Goal: Task Accomplishment & Management: Manage account settings

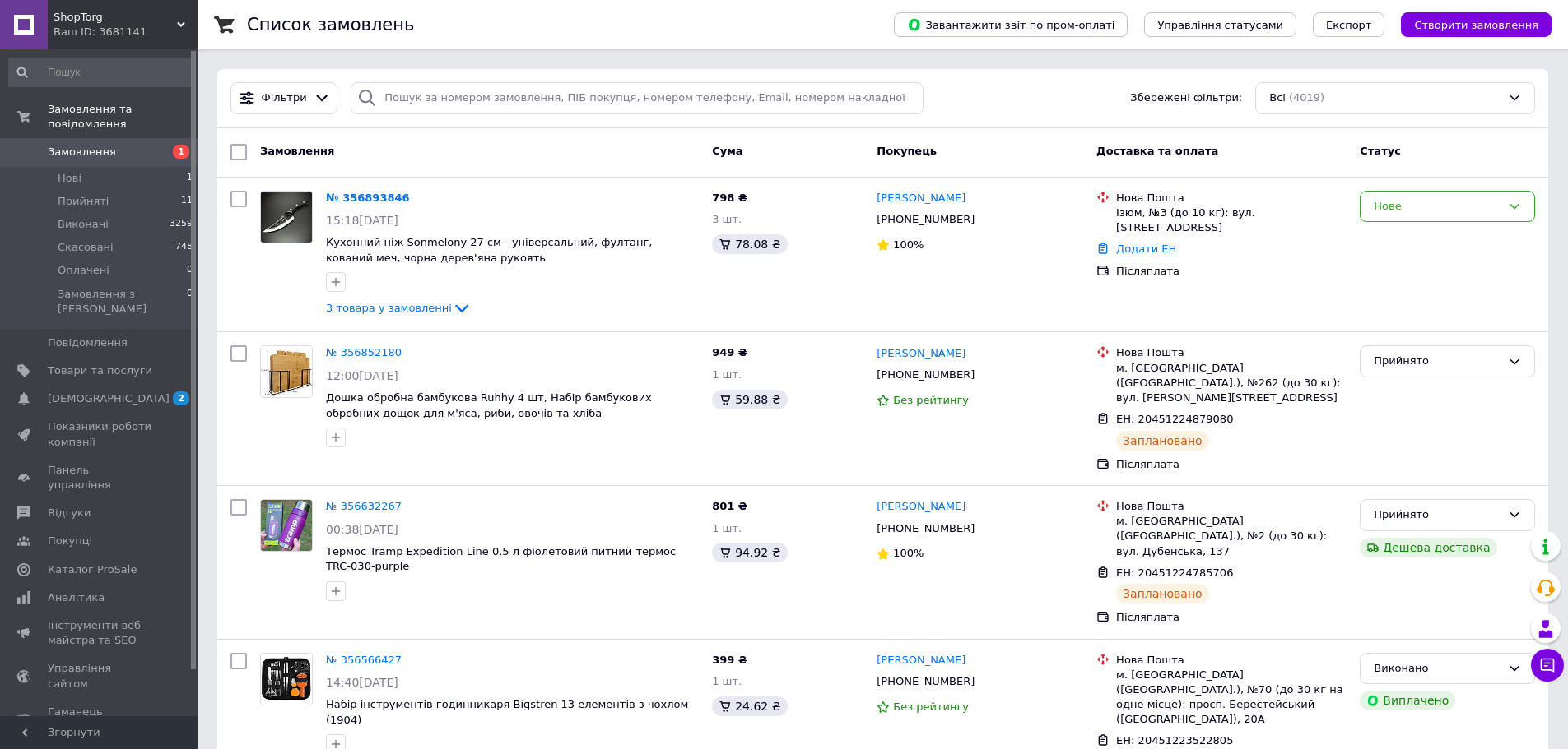
click at [361, 199] on link "№ 356893846" at bounding box center [368, 198] width 84 height 13
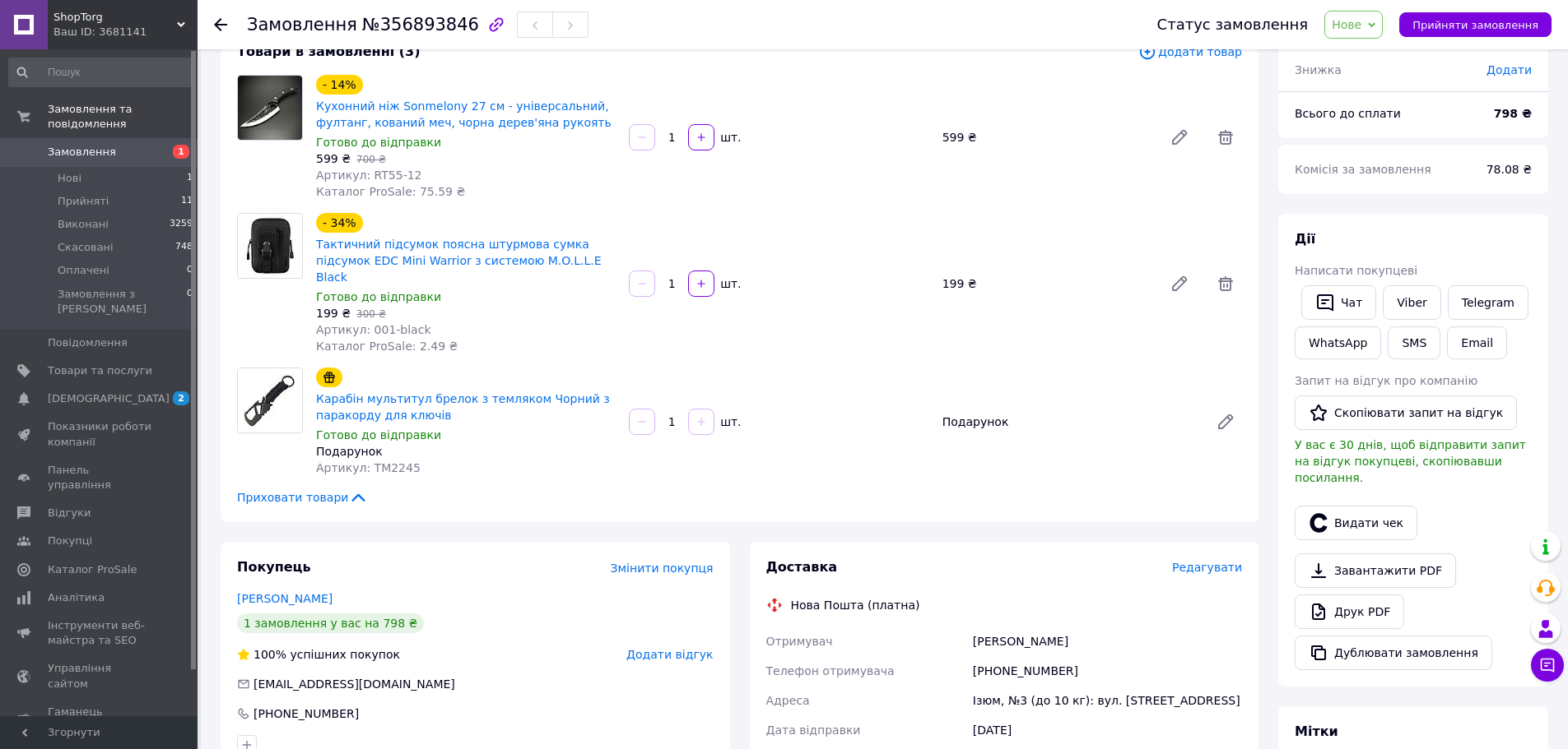
scroll to position [164, 0]
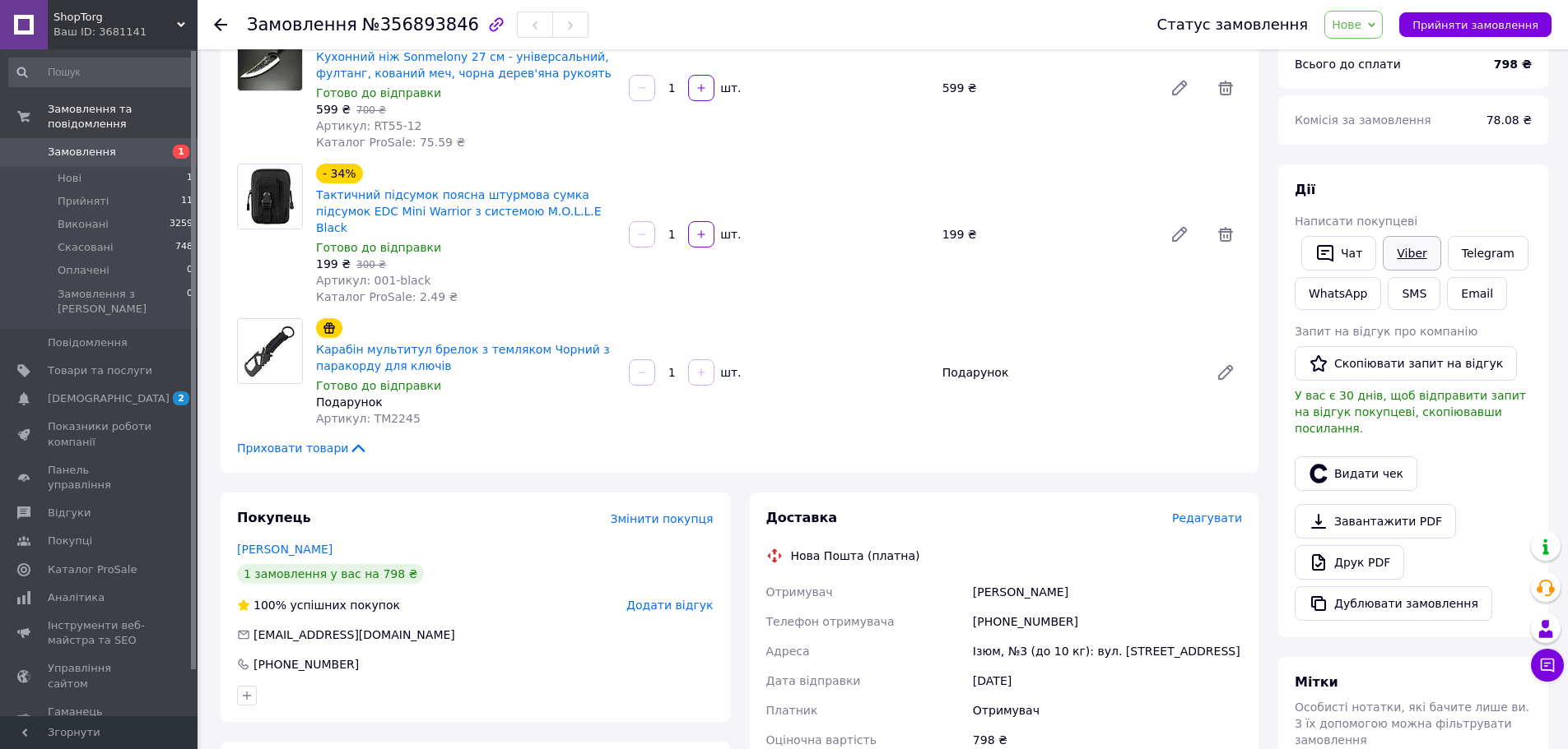
click at [1396, 253] on link "Viber" at bounding box center [1411, 252] width 57 height 35
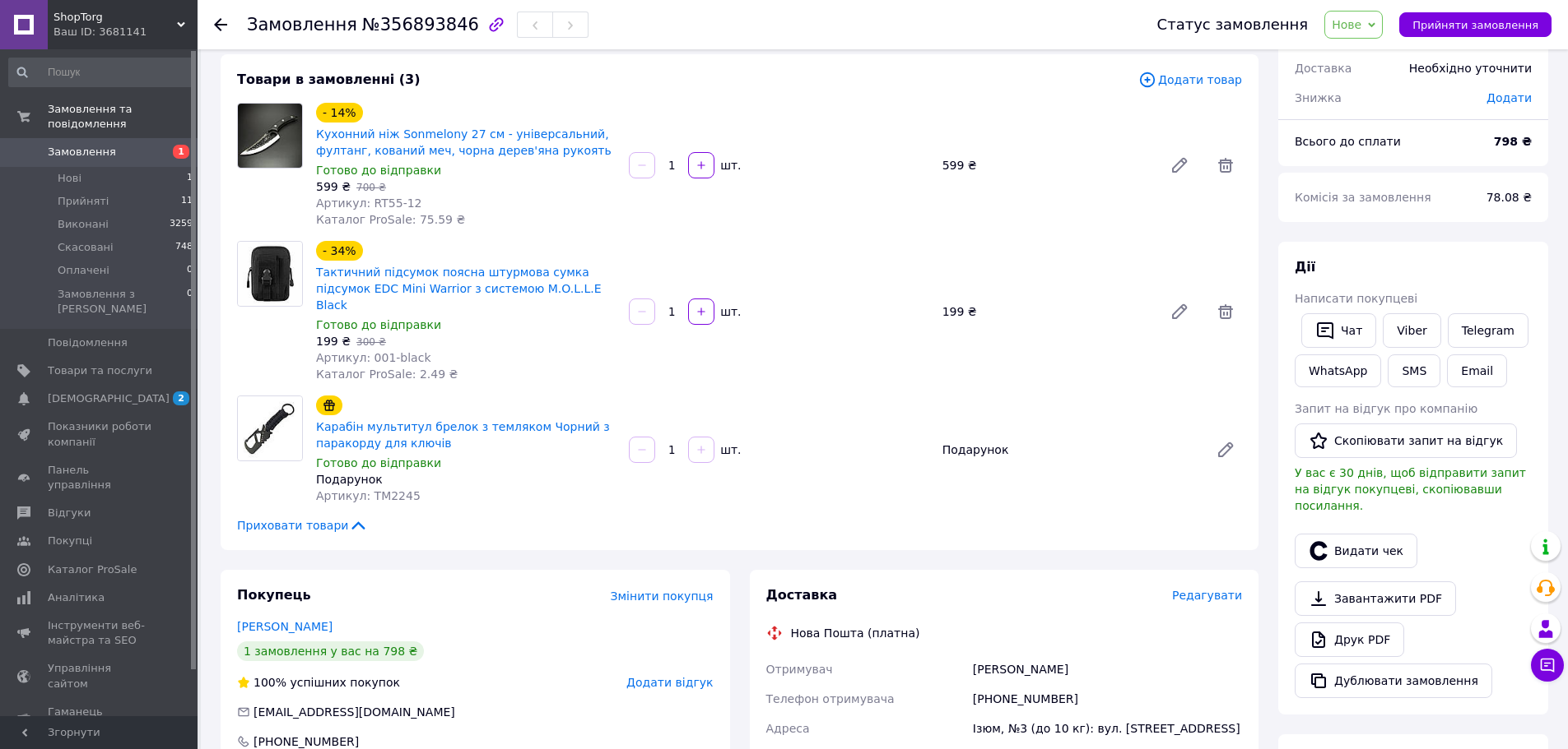
scroll to position [0, 0]
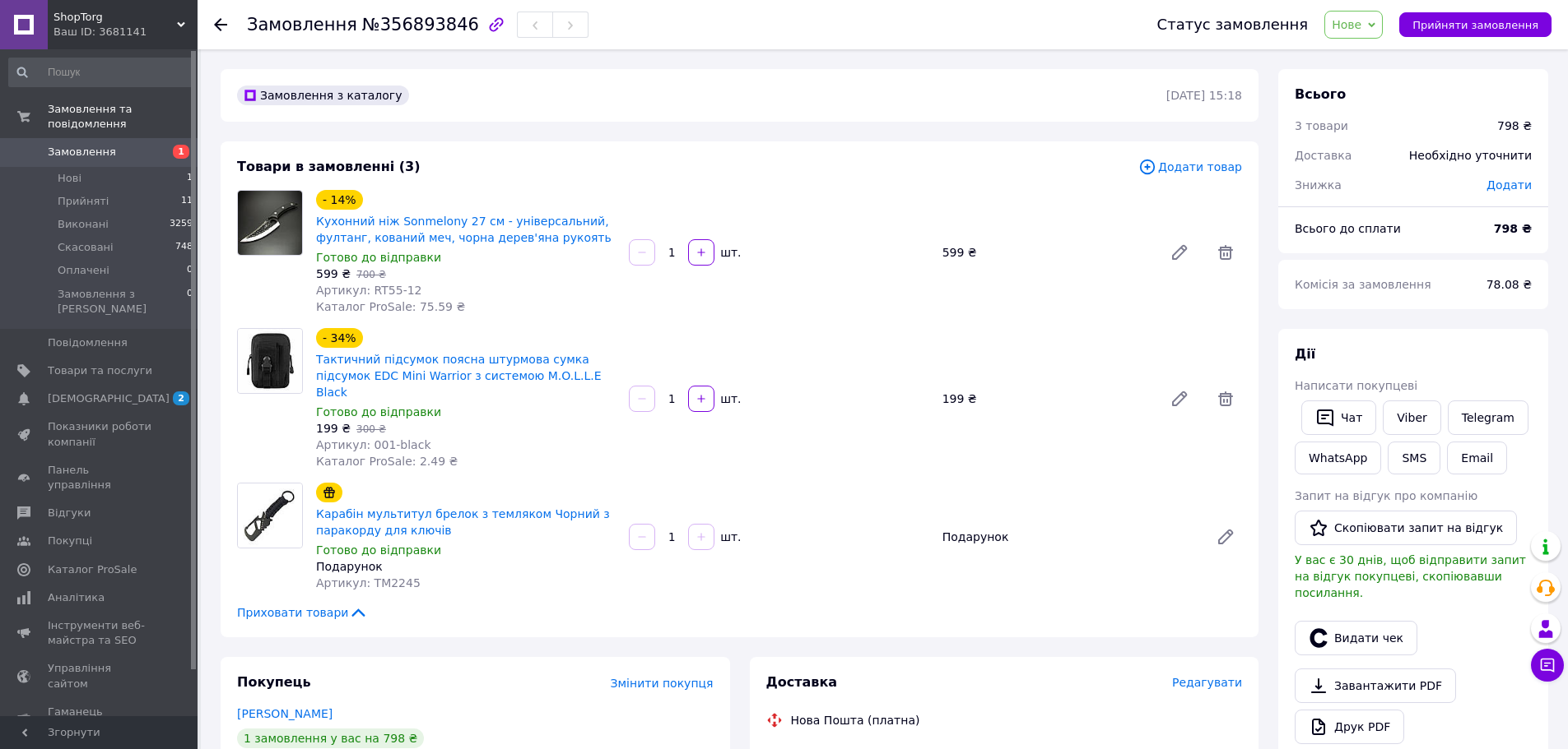
click at [376, 292] on span "Артикул: RT55-12" at bounding box center [369, 290] width 106 height 13
click at [515, 308] on div "- 14% Кухонний ніж Sonmelony 27 см - універсальний, фултанг, кований меч, чорна…" at bounding box center [465, 252] width 312 height 131
drag, startPoint x: 419, startPoint y: 288, endPoint x: 364, endPoint y: 290, distance: 55.0
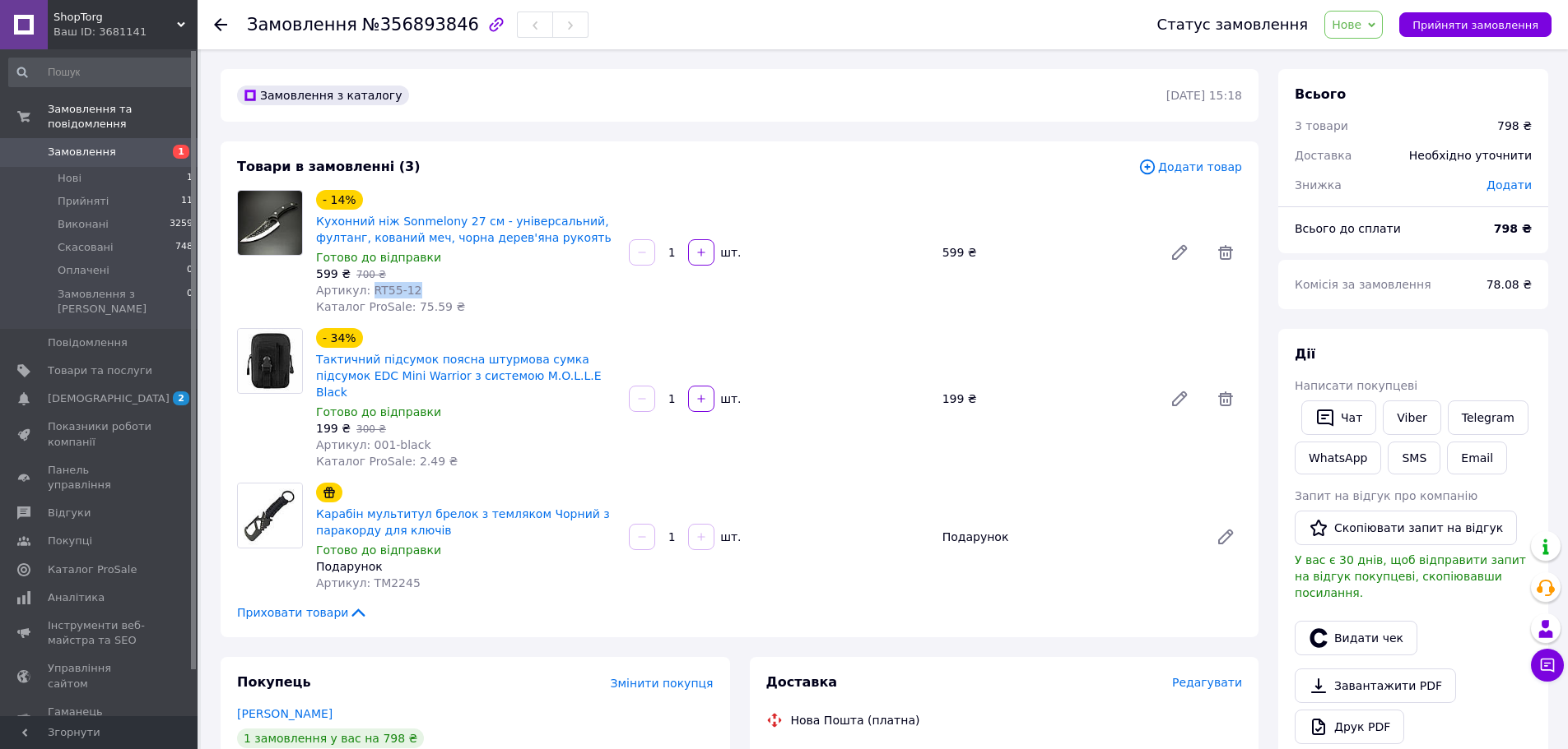
click at [364, 290] on div "Артикул: RT55-12" at bounding box center [466, 290] width 300 height 17
copy span "RT55-12"
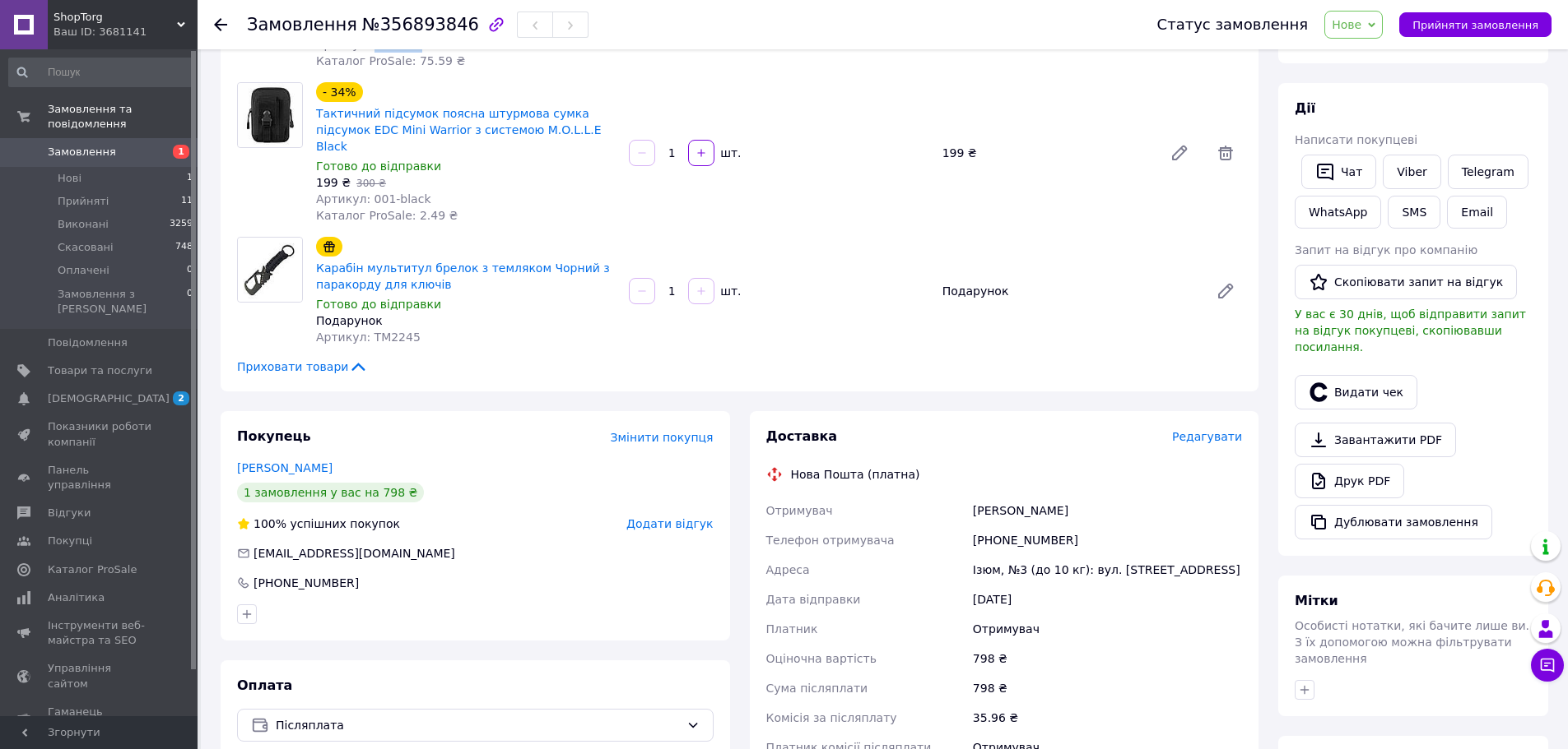
scroll to position [247, 0]
click at [990, 501] on div "[PERSON_NAME]" at bounding box center [1107, 509] width 275 height 29
click at [991, 497] on div "[PERSON_NAME]" at bounding box center [1107, 509] width 275 height 29
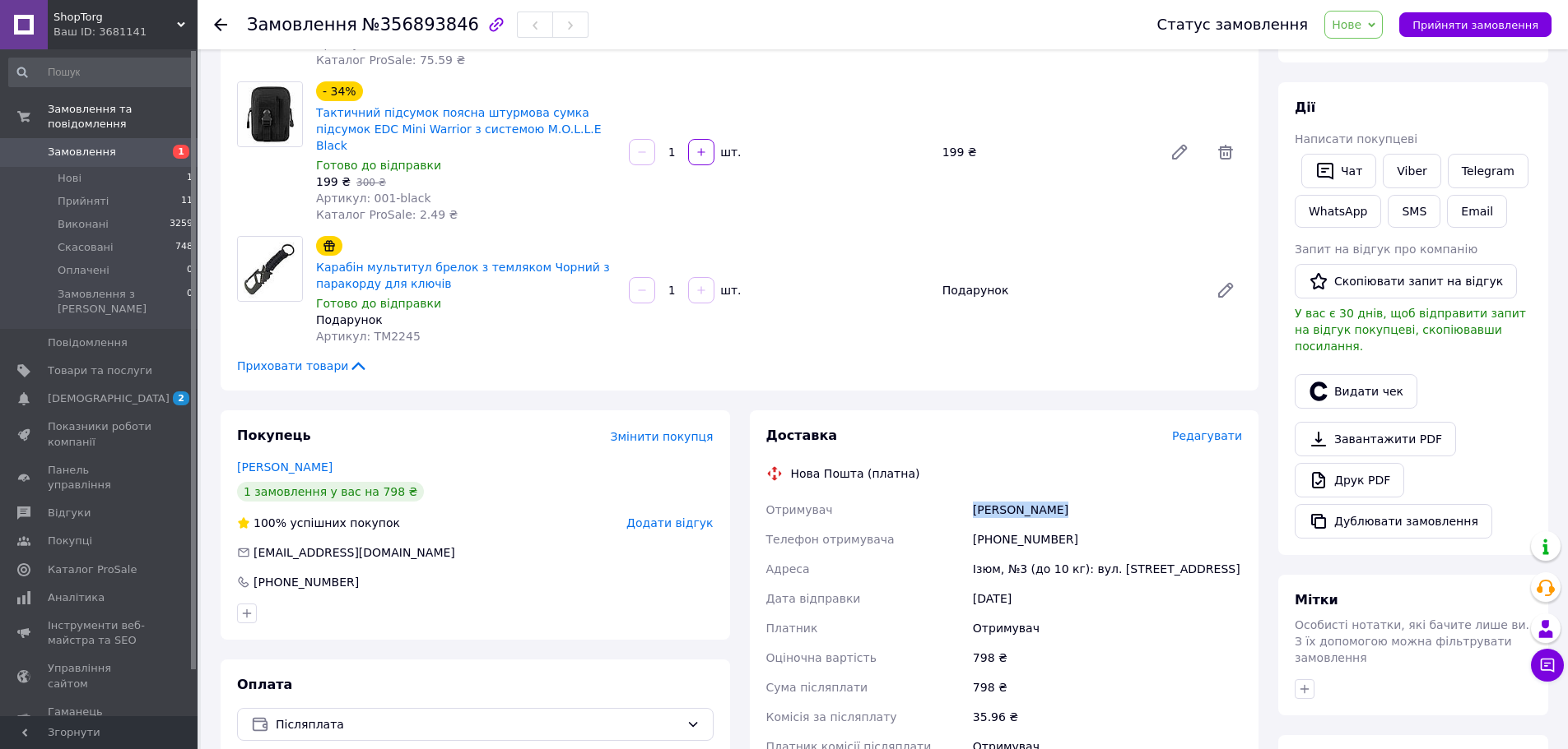
click at [991, 497] on div "[PERSON_NAME]" at bounding box center [1107, 509] width 275 height 29
copy div "[PERSON_NAME]"
click at [1008, 525] on div "[PHONE_NUMBER]" at bounding box center [1107, 539] width 275 height 29
copy div "380689119002"
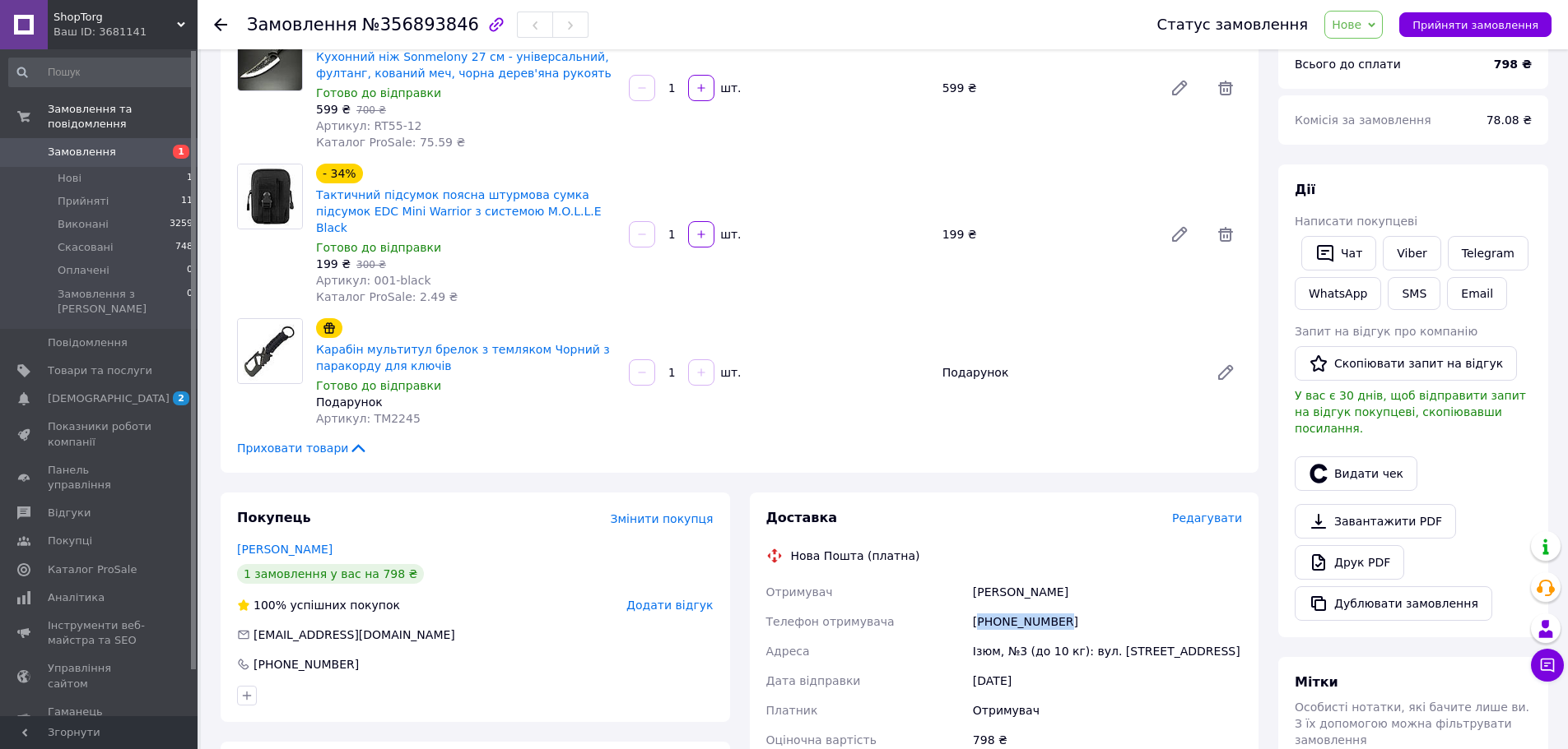
scroll to position [82, 0]
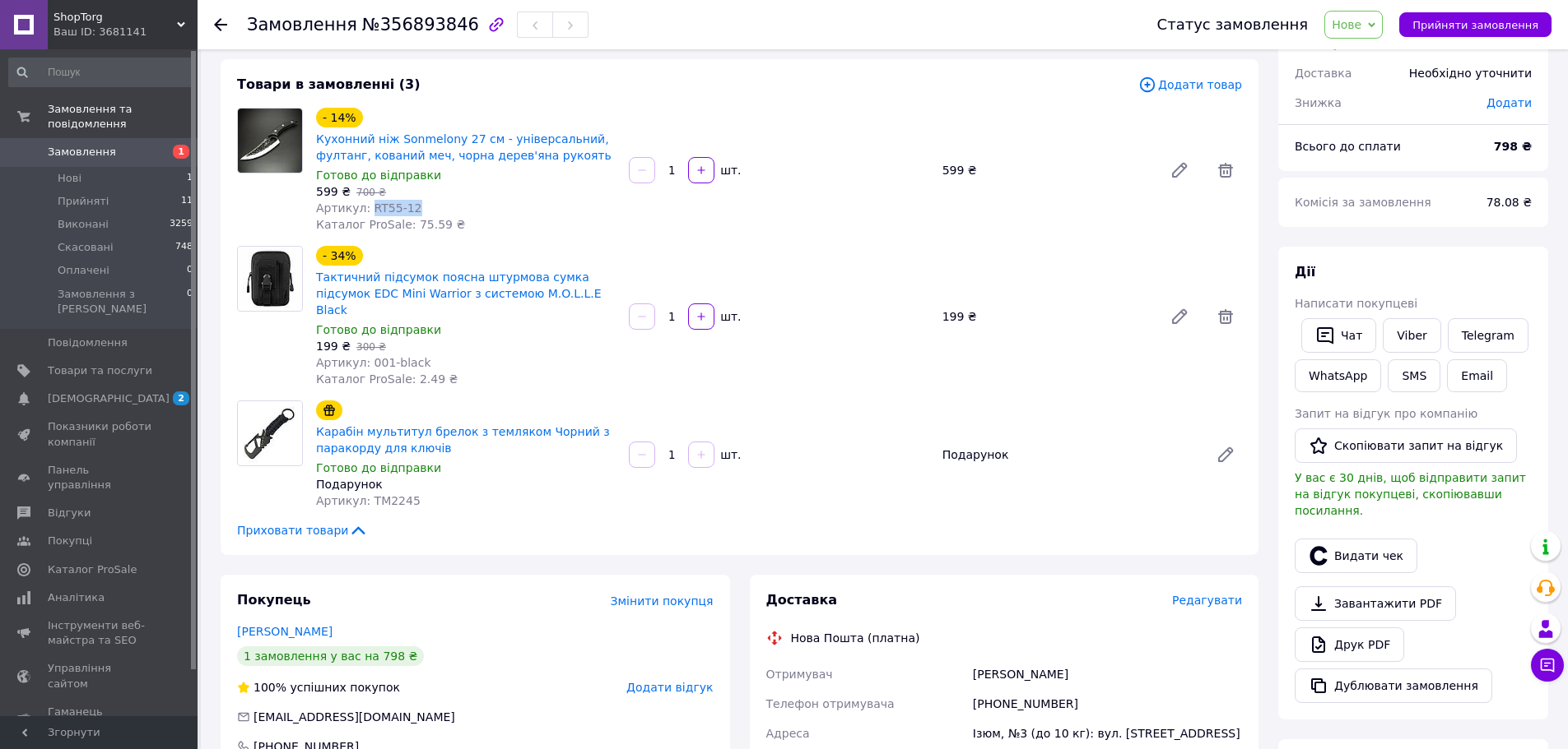
drag, startPoint x: 415, startPoint y: 203, endPoint x: 365, endPoint y: 205, distance: 50.0
click at [365, 205] on div "Артикул: RT55-12" at bounding box center [466, 208] width 300 height 17
copy span "RT55-12"
drag, startPoint x: 406, startPoint y: 345, endPoint x: 365, endPoint y: 346, distance: 41.0
click at [365, 354] on div "Артикул: 001-black" at bounding box center [466, 363] width 300 height 17
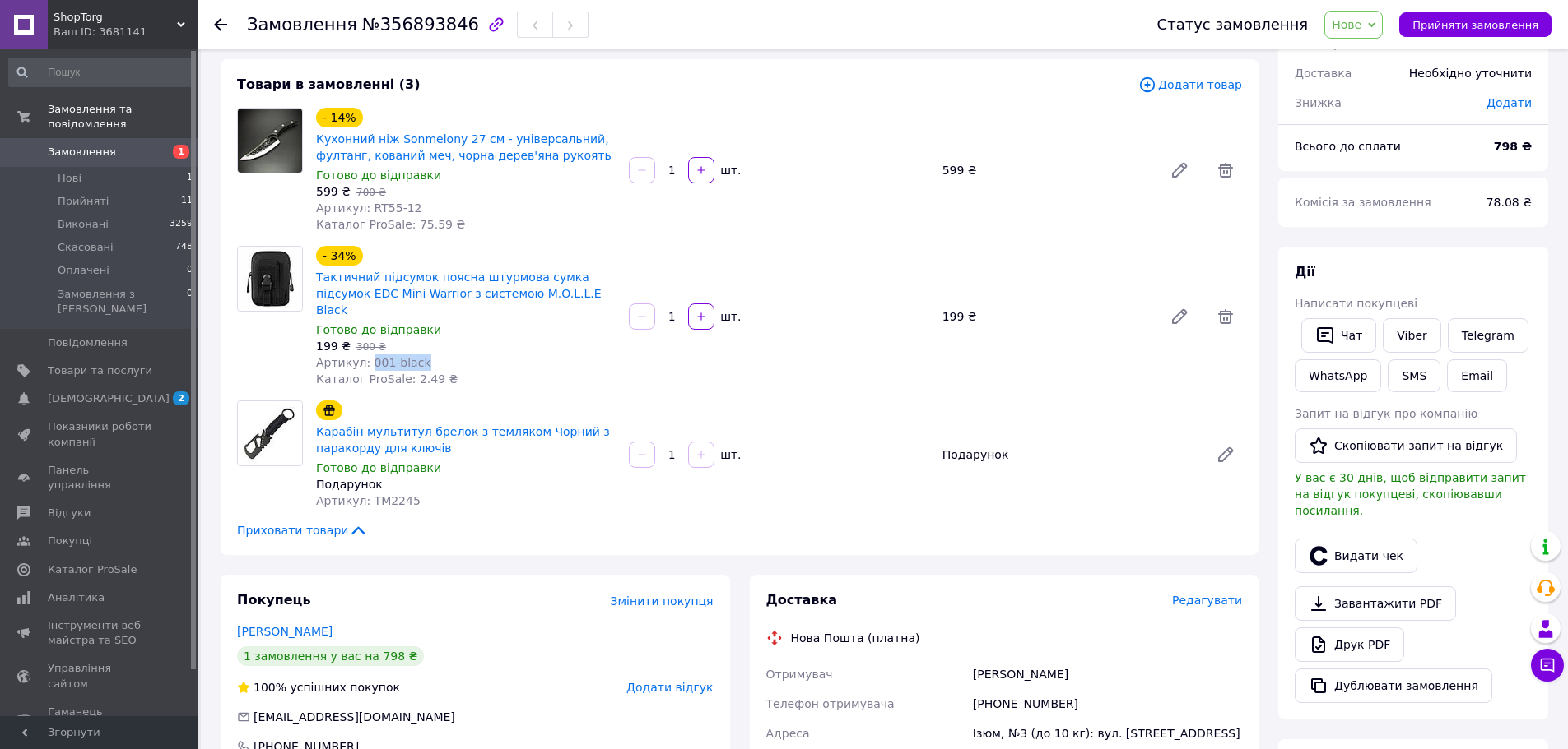
copy span "001-black"
click at [386, 494] on span "Артикул: TM2245" at bounding box center [368, 501] width 104 height 13
copy span "TM2245"
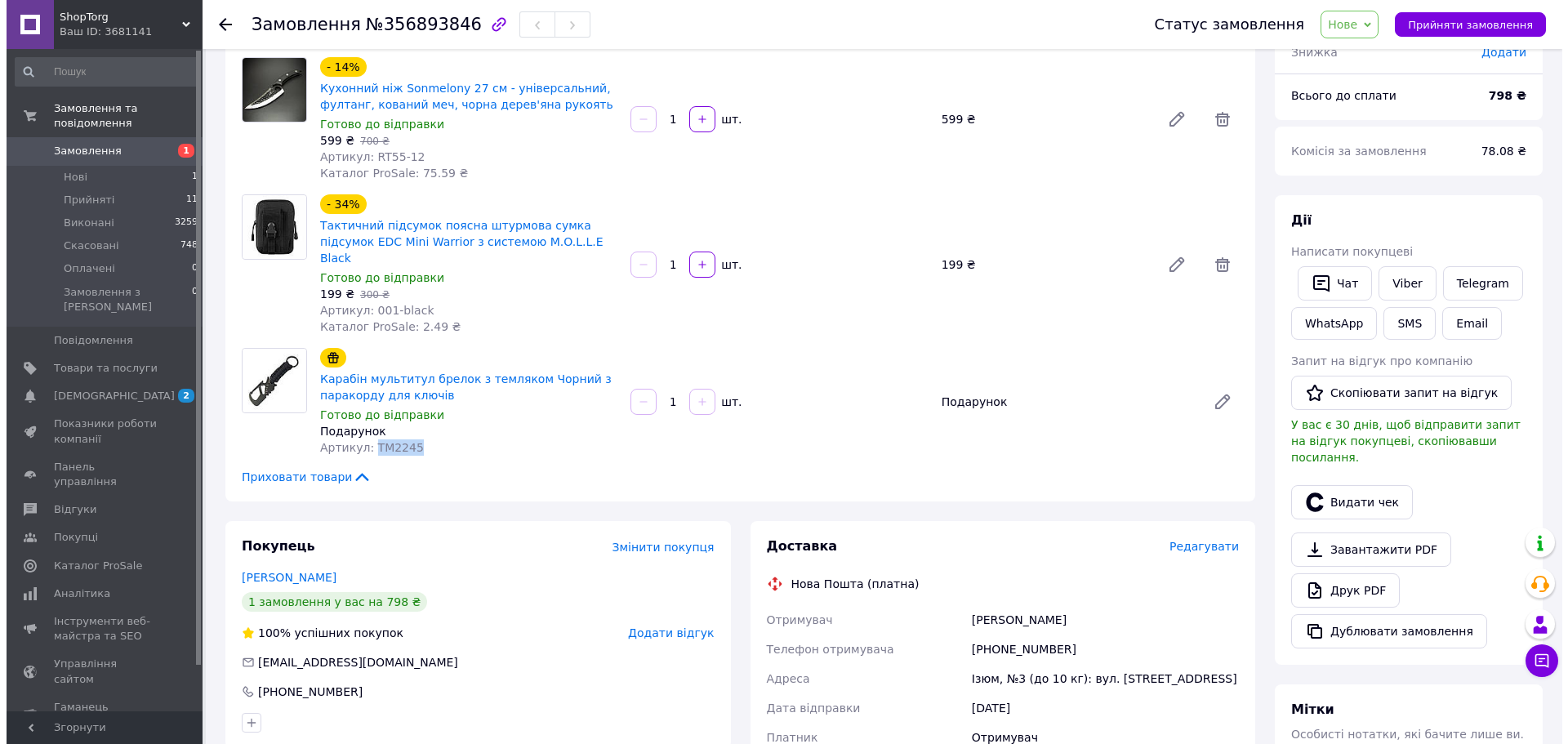
scroll to position [163, 0]
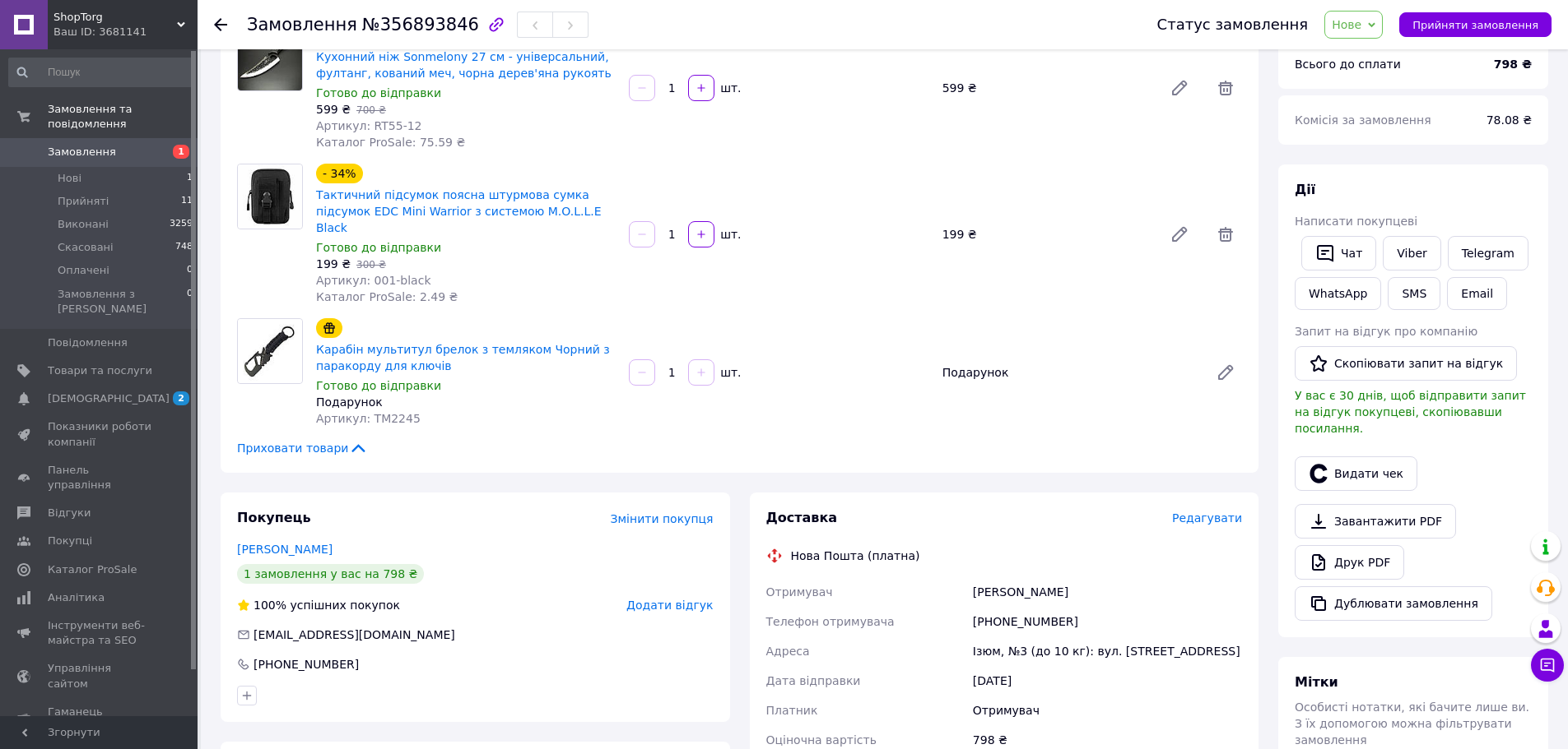
click at [1204, 512] on span "Редагувати" at bounding box center [1207, 518] width 70 height 13
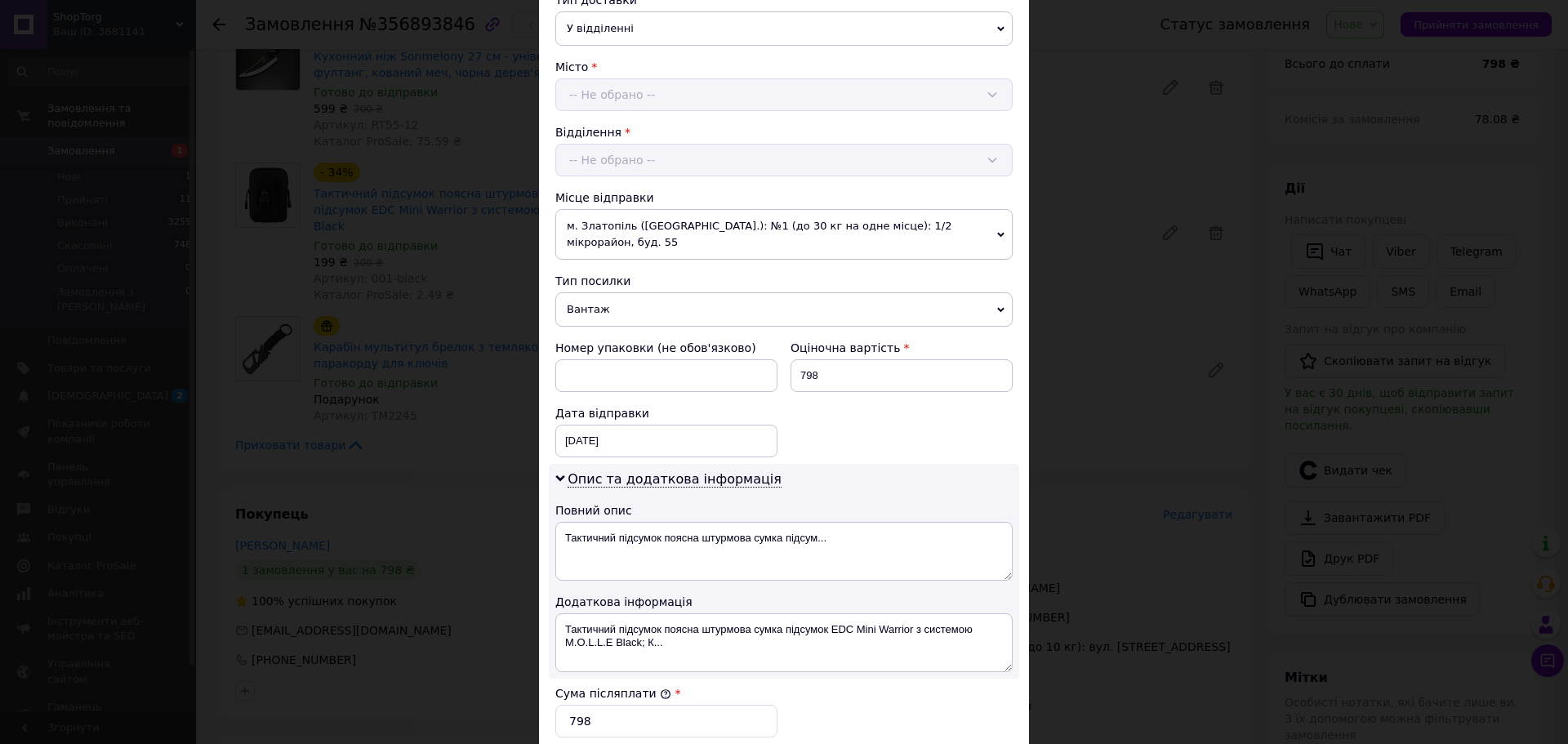
scroll to position [490, 0]
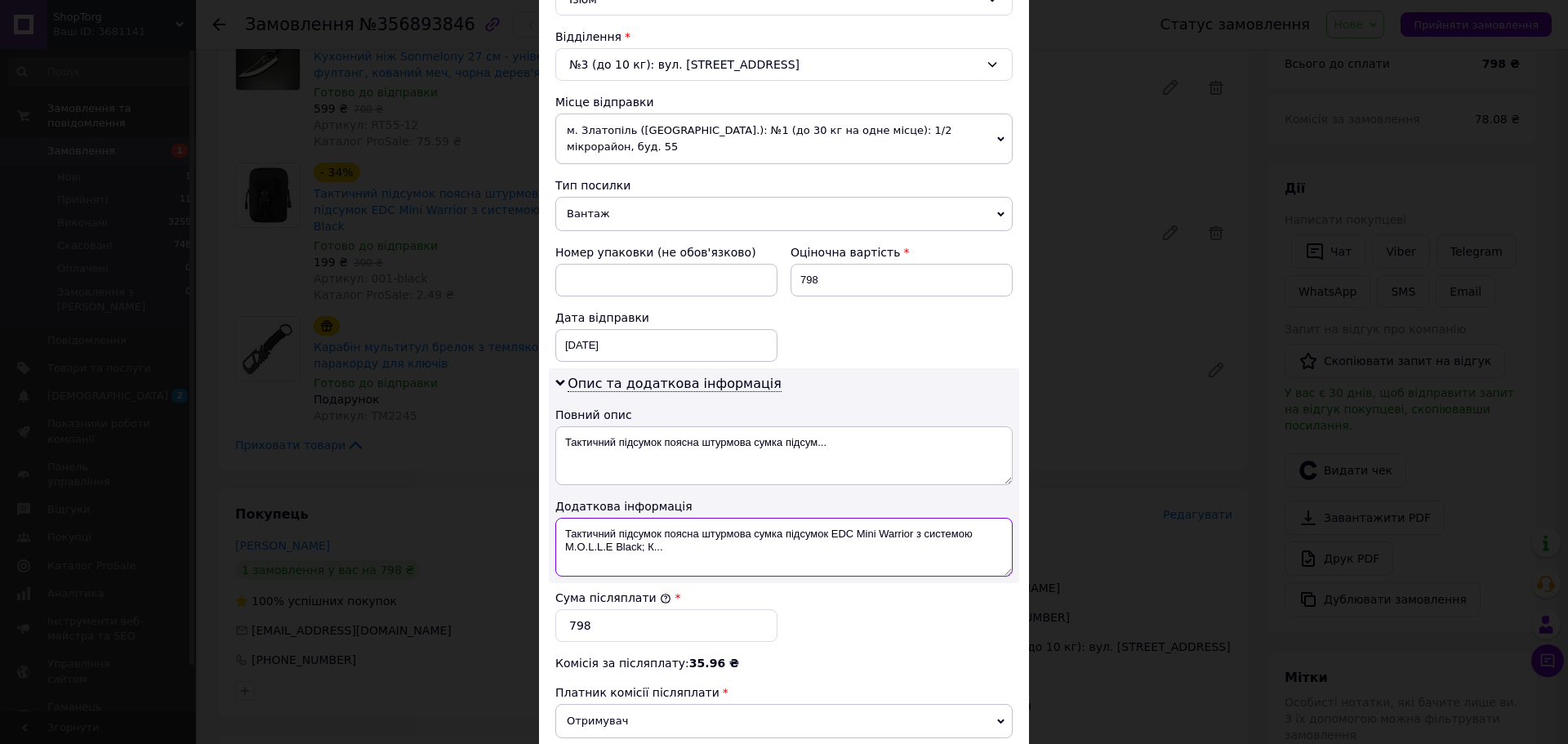
click at [652, 518] on textarea "Тактичний підсумок поясна штурмова сумка підсумок EDC Mini Warrior з системою M…" at bounding box center [784, 548] width 457 height 59
paste textarea "RT55-12 001-black TM2245"
click at [614, 518] on textarea "RT55-12 001-black TM2245" at bounding box center [784, 548] width 457 height 59
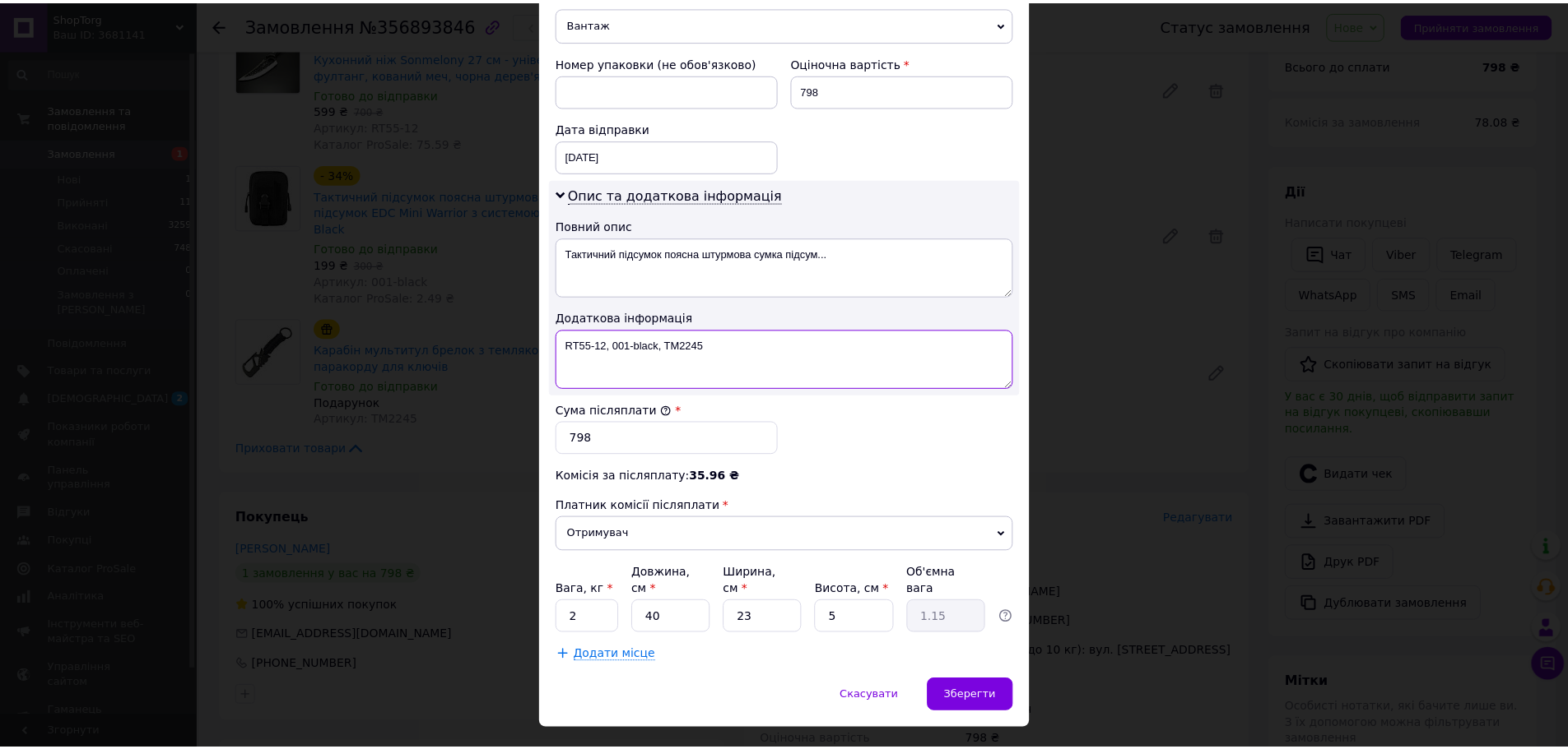
scroll to position [690, 0]
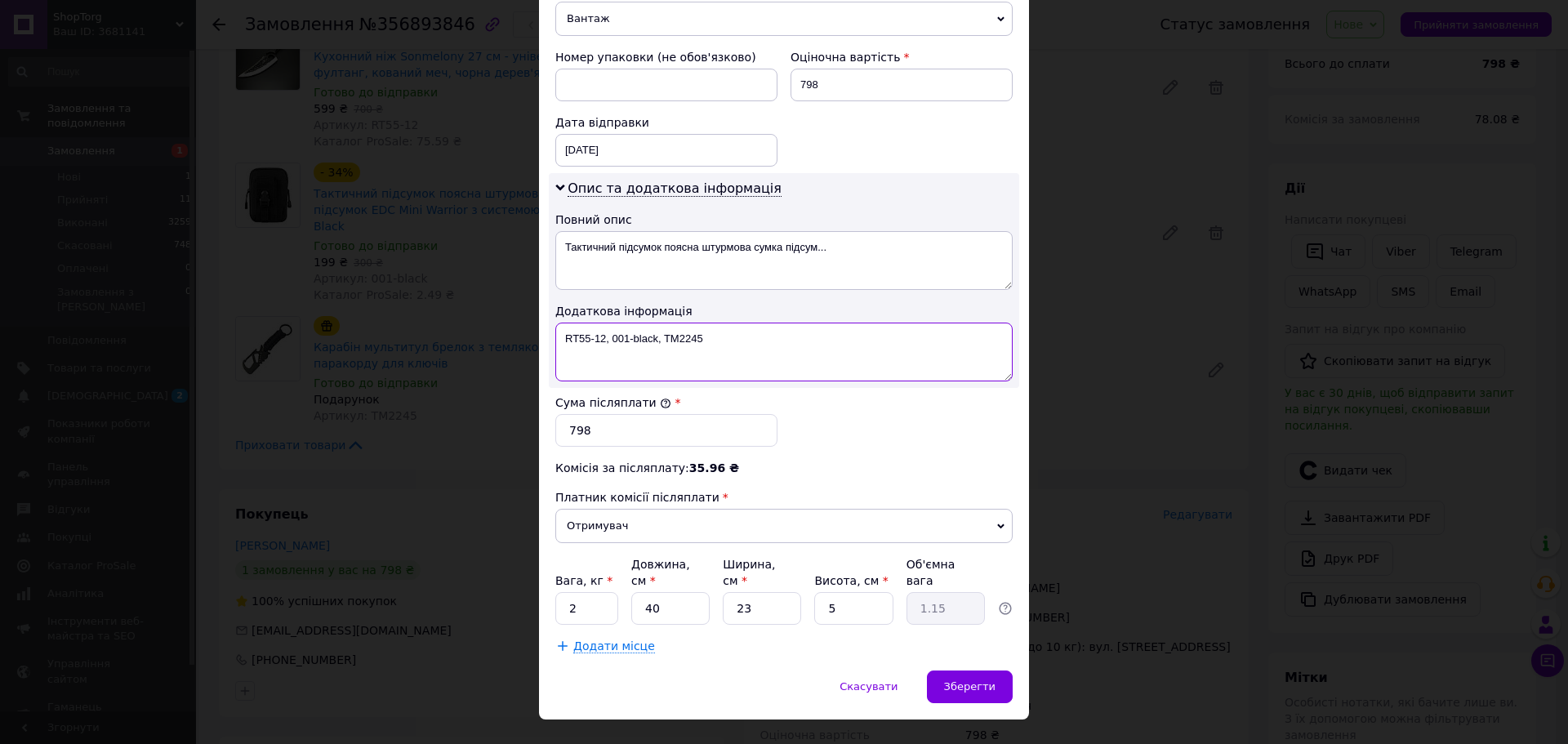
type textarea "RT55-12, 001-black, TM2245"
drag, startPoint x: 598, startPoint y: 577, endPoint x: 564, endPoint y: 575, distance: 34.1
click at [564, 593] on input "2" at bounding box center [587, 609] width 63 height 33
type input "1"
drag, startPoint x: 776, startPoint y: 614, endPoint x: 797, endPoint y: 625, distance: 23.7
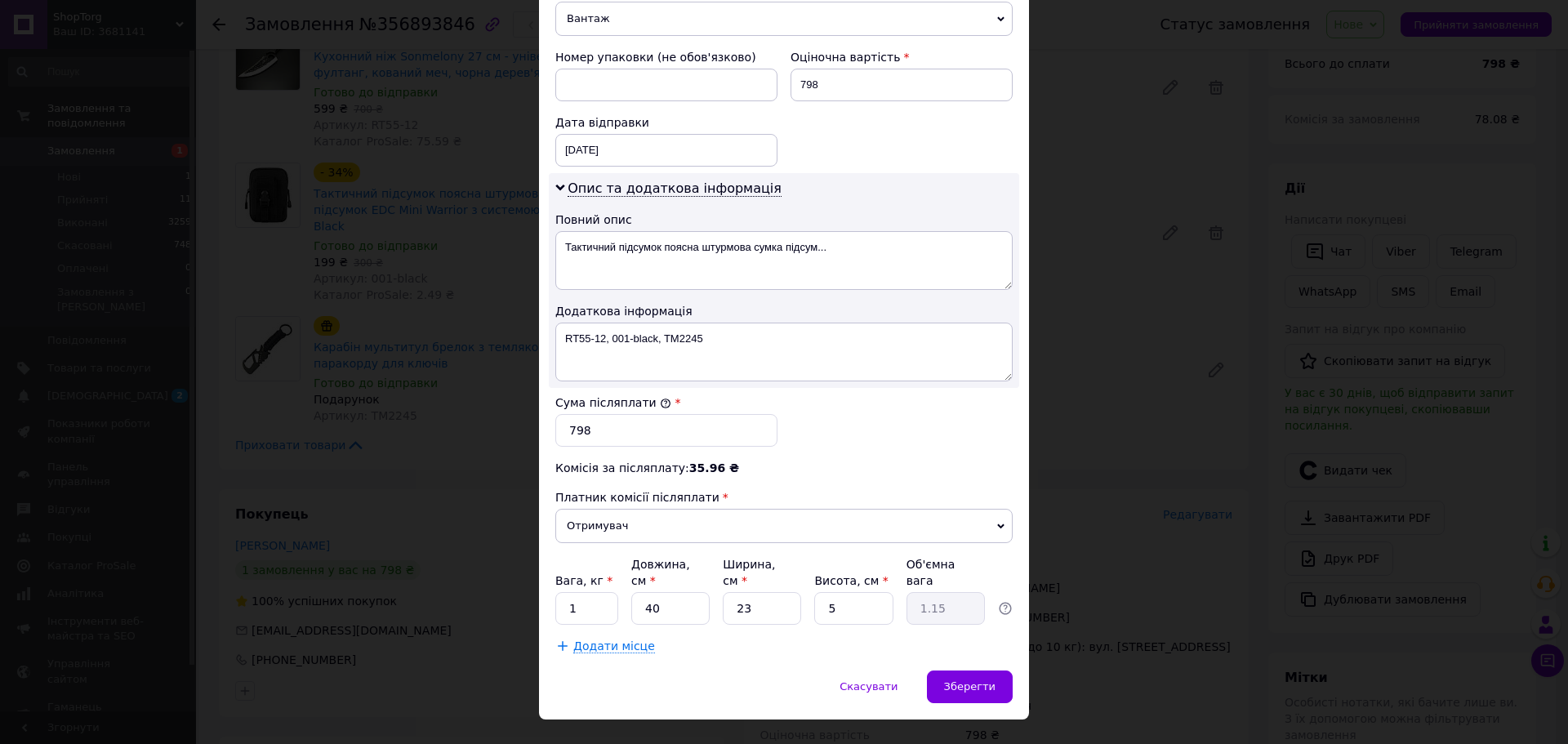
click at [776, 638] on div "Додати місце" at bounding box center [784, 646] width 457 height 17
click at [978, 670] on div "Зберегти" at bounding box center [970, 686] width 86 height 33
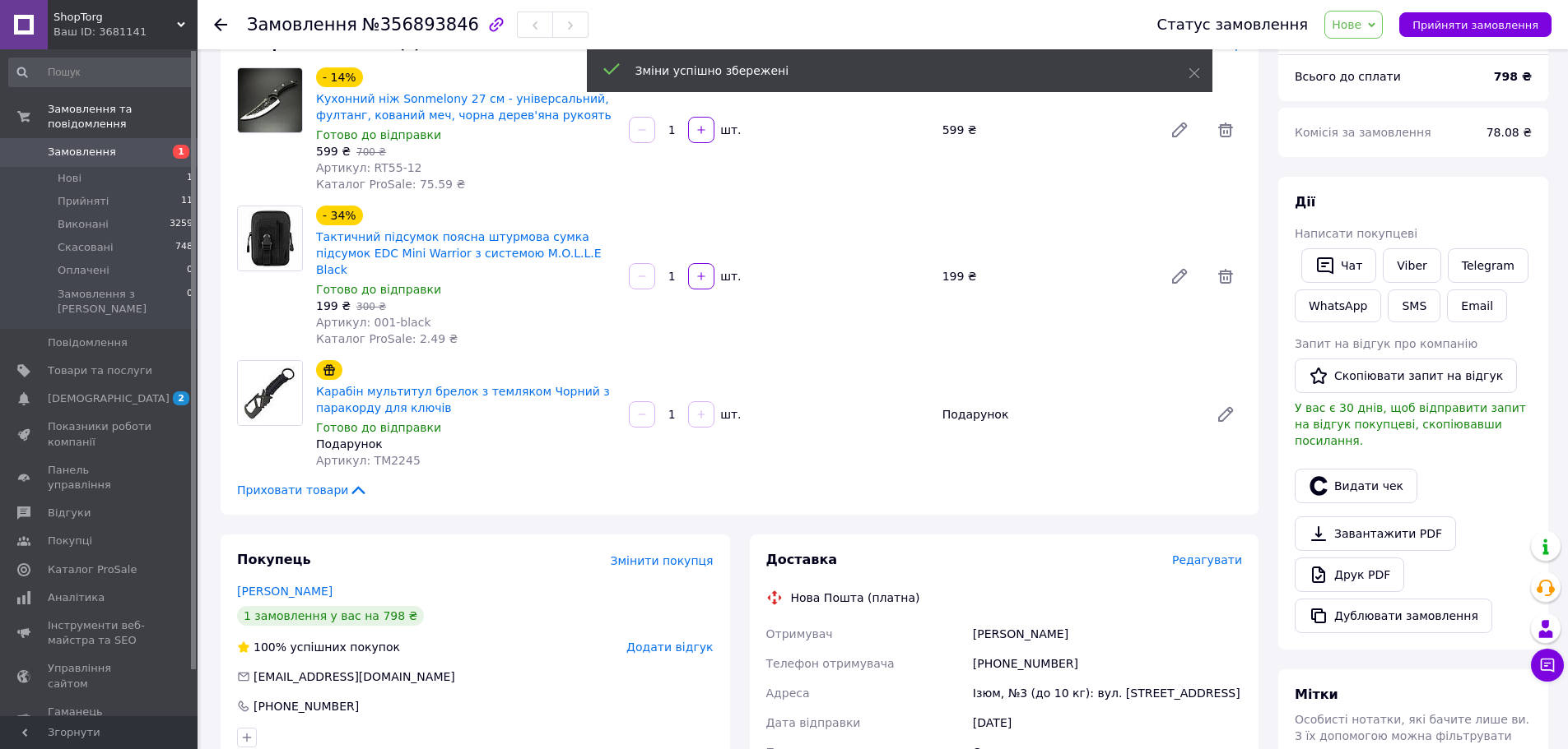
scroll to position [82, 0]
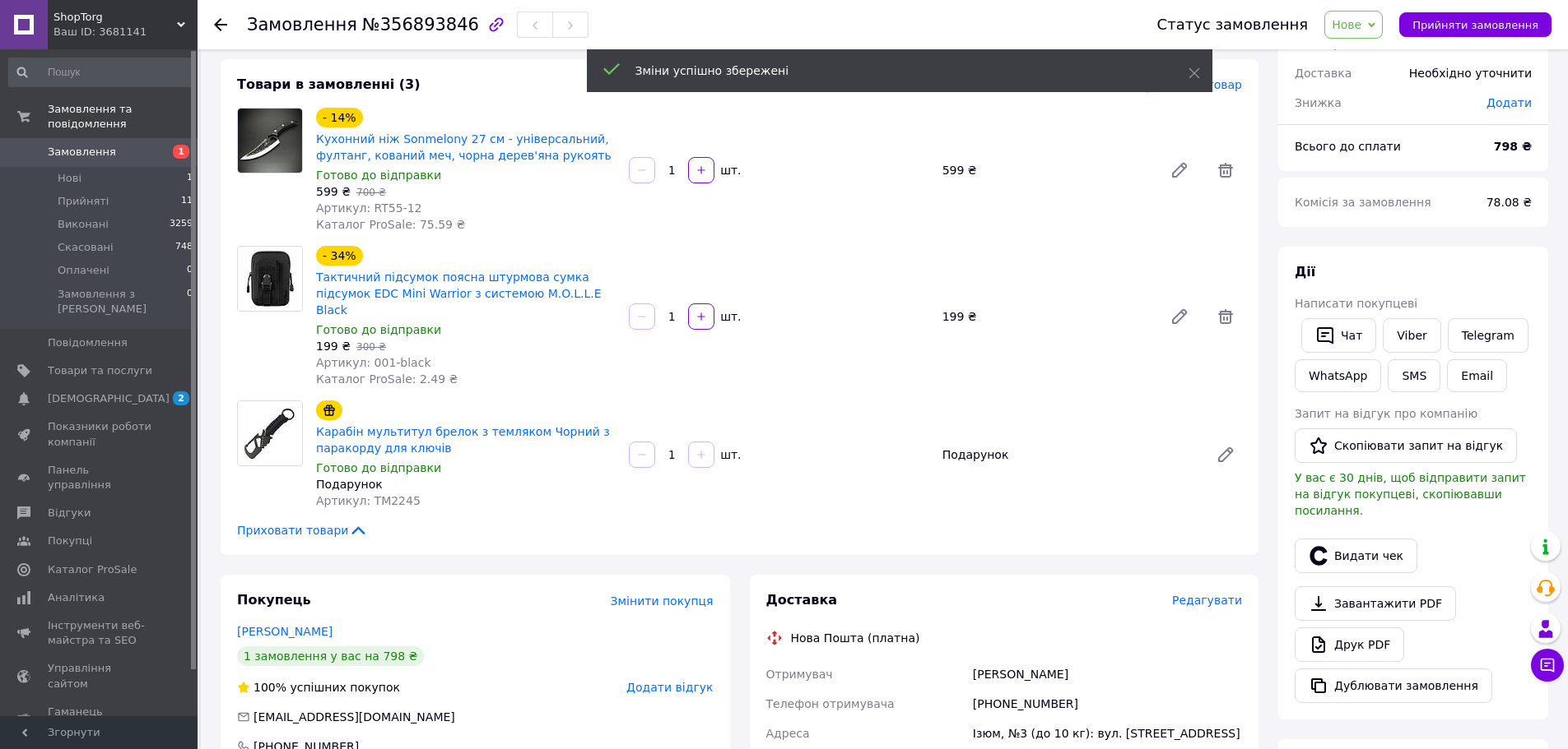
click at [1379, 27] on span "Нове" at bounding box center [1352, 24] width 58 height 28
click at [1368, 55] on li "Прийнято" at bounding box center [1363, 57] width 76 height 24
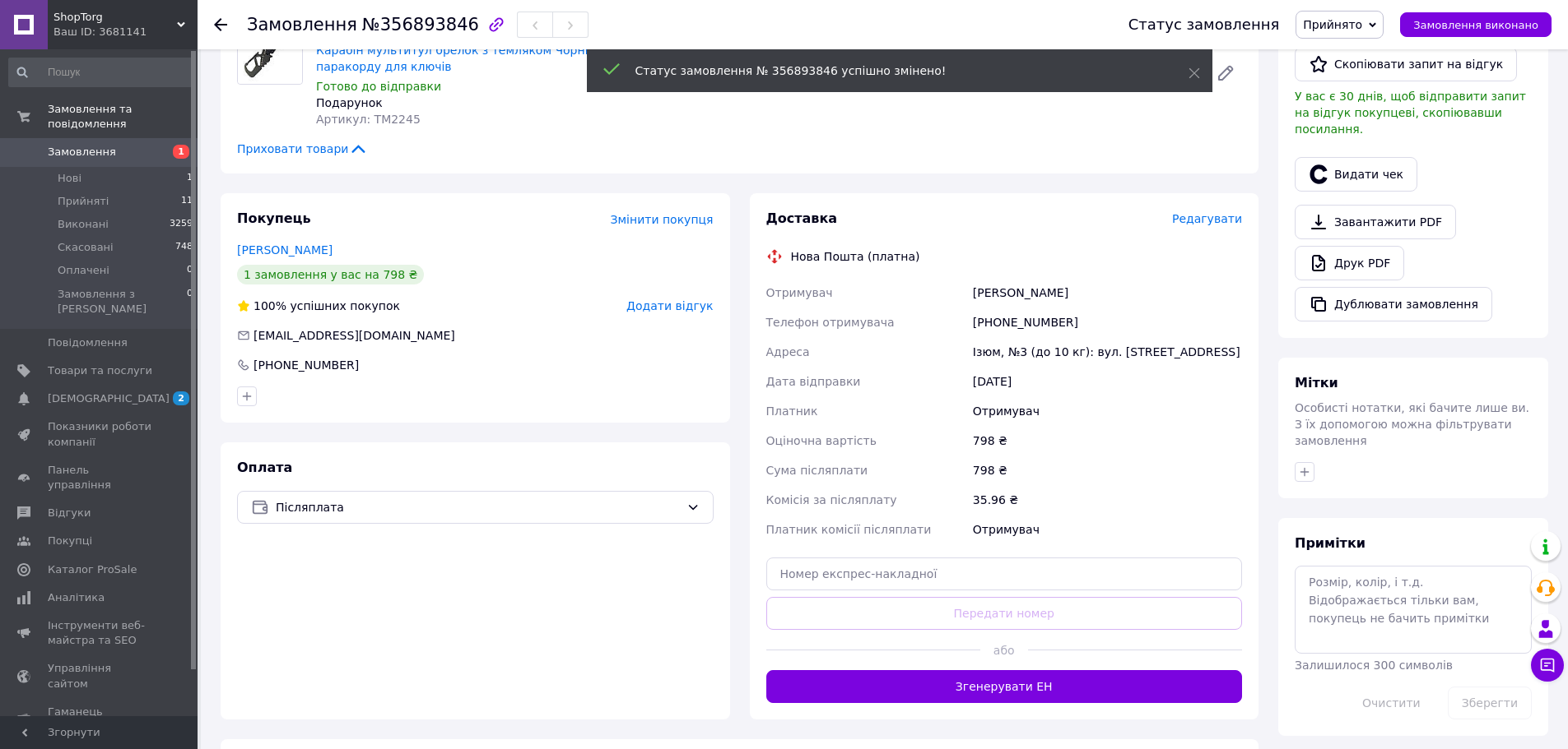
scroll to position [493, 0]
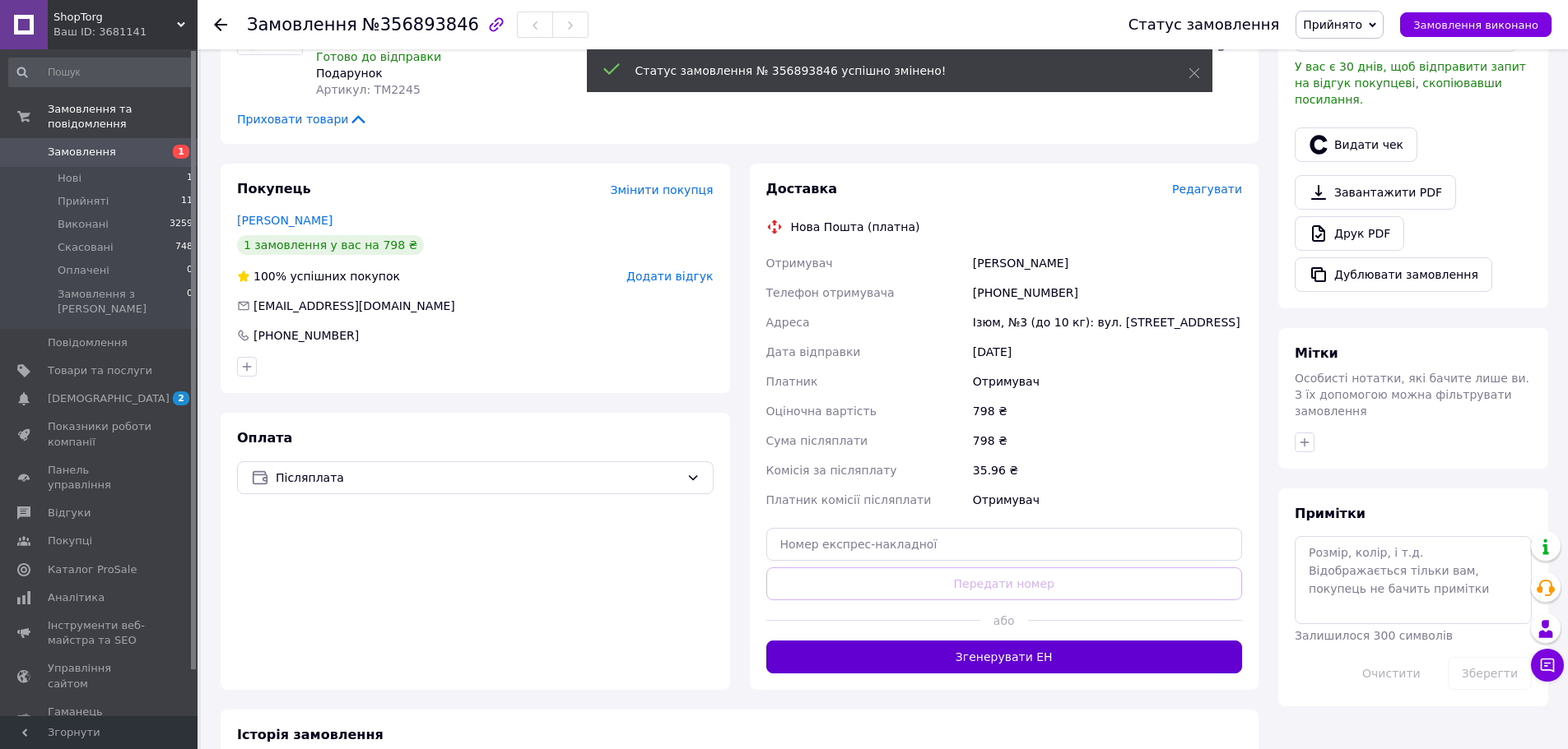
click at [961, 649] on button "Згенерувати ЕН" at bounding box center [1005, 656] width 477 height 33
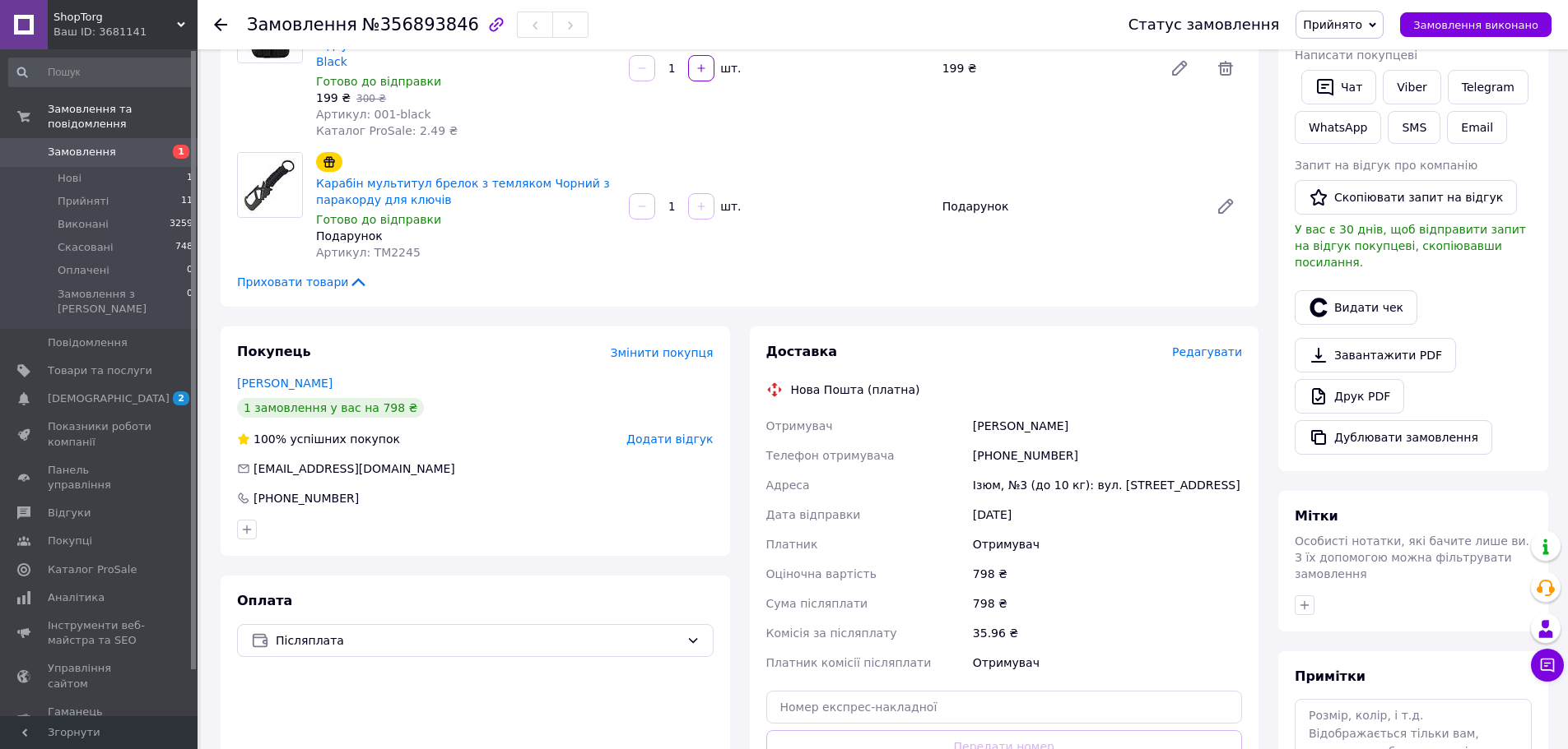
scroll to position [329, 0]
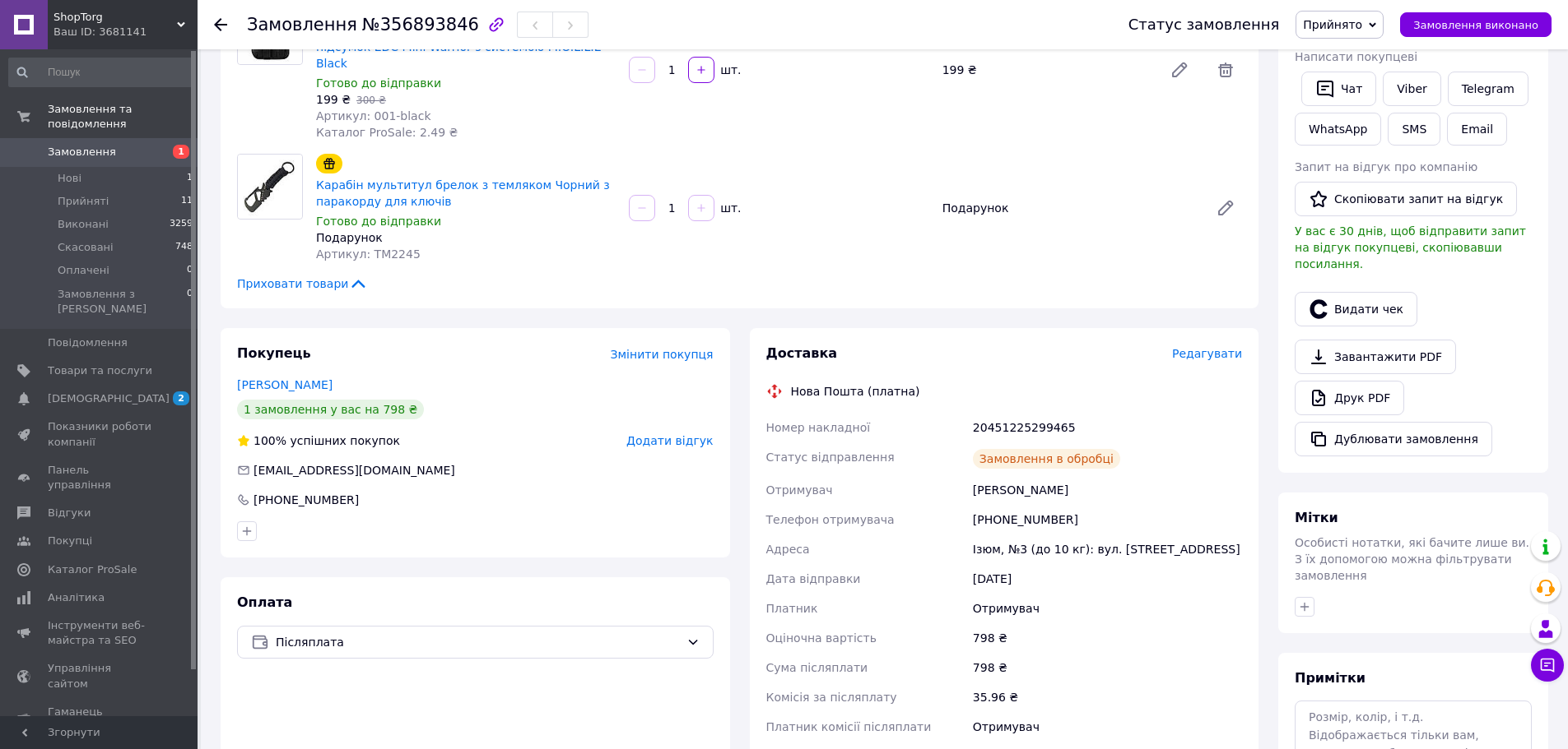
click at [1015, 413] on div "20451225299465" at bounding box center [1107, 428] width 275 height 29
copy div "20451225299465"
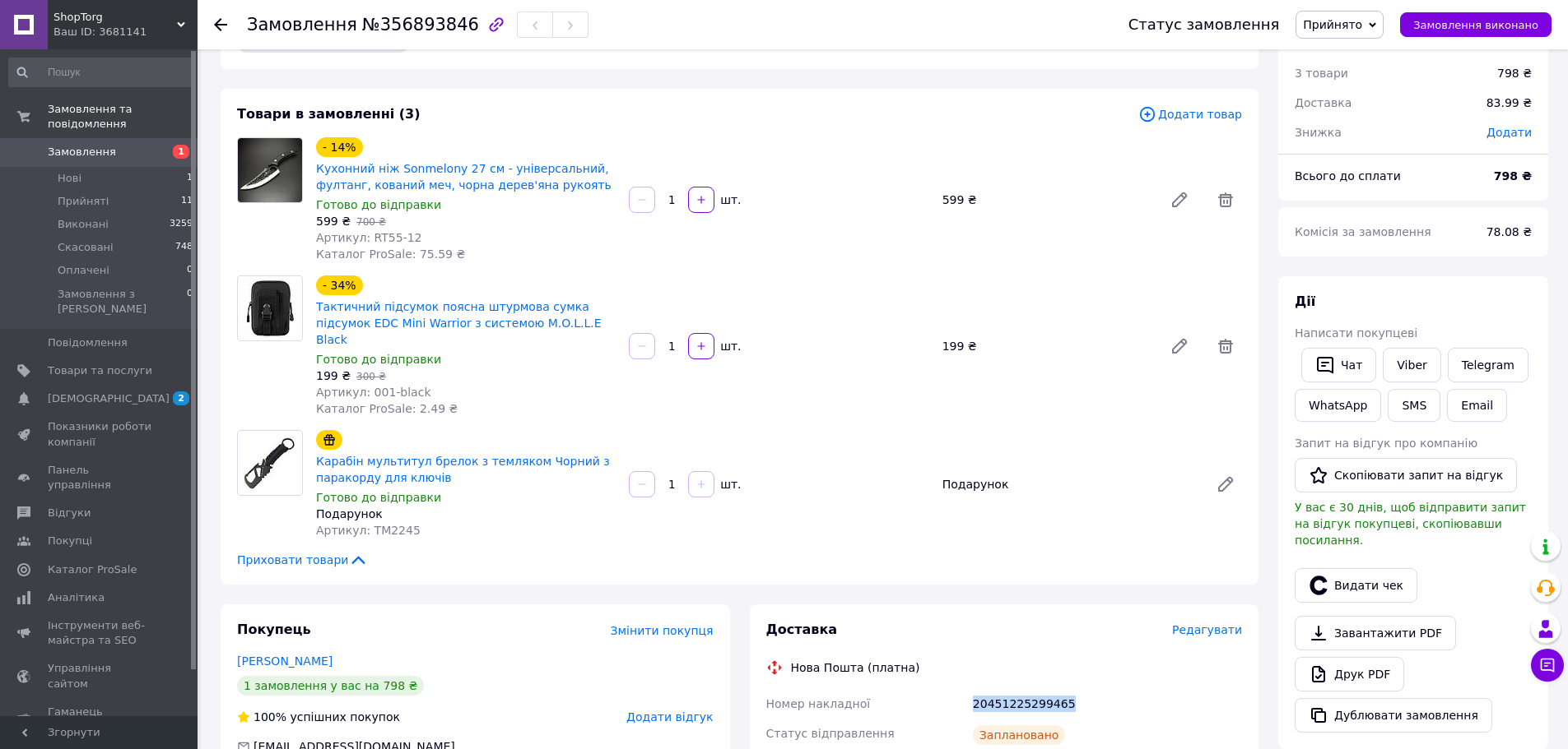
scroll to position [82, 0]
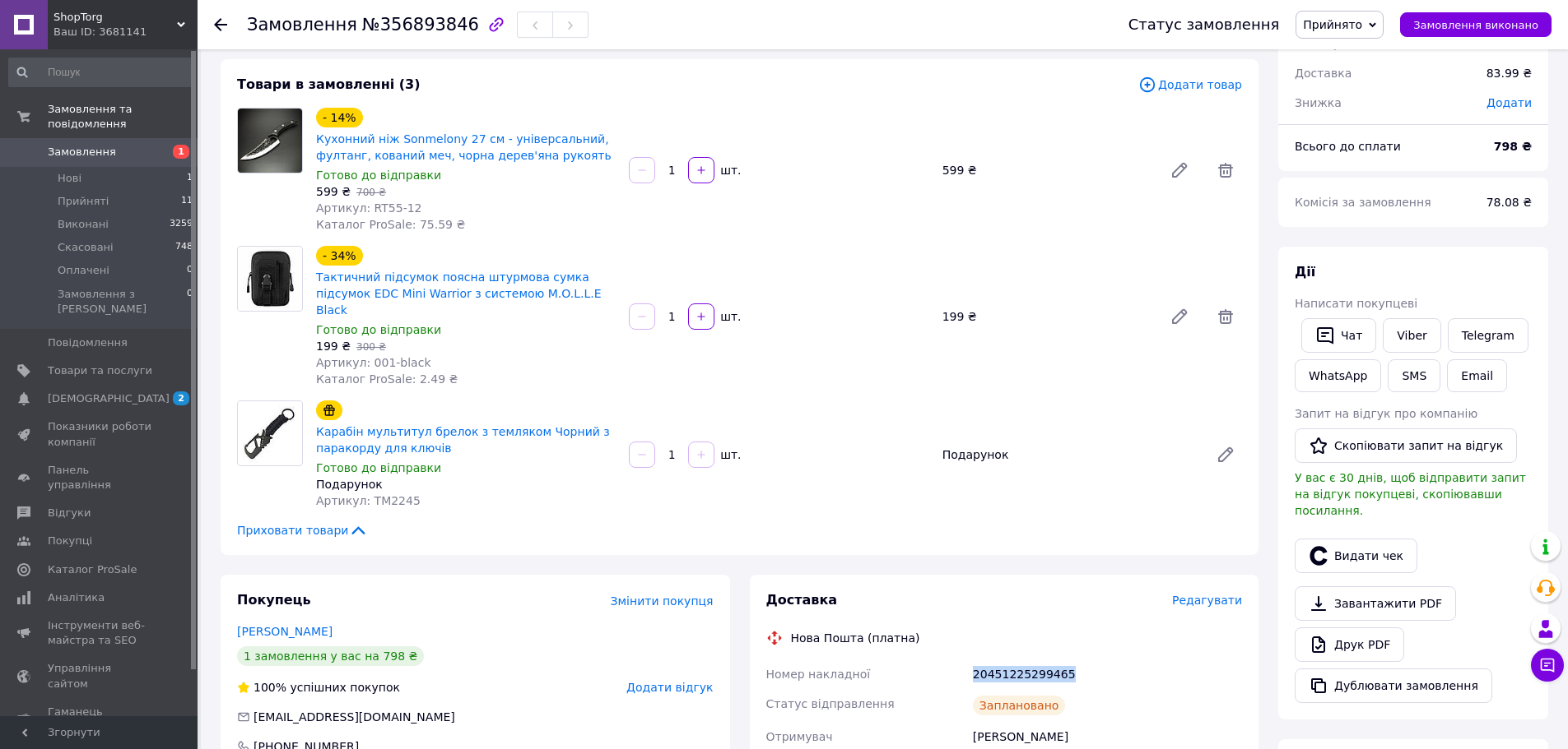
click at [118, 147] on link "Замовлення 1" at bounding box center [101, 151] width 202 height 28
